Goal: Check status

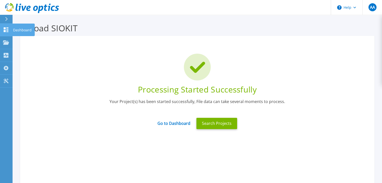
click at [8, 32] on icon at bounding box center [6, 29] width 5 height 5
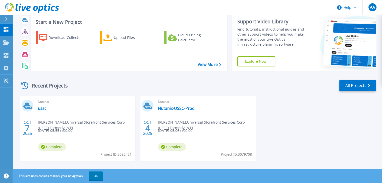
scroll to position [20, 0]
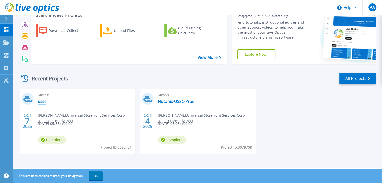
click at [43, 101] on link "ussc" at bounding box center [42, 101] width 9 height 5
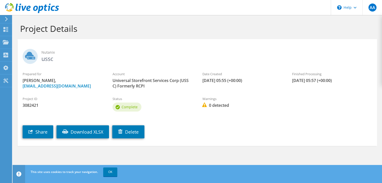
click at [134, 109] on span "Complete" at bounding box center [130, 107] width 16 height 5
click at [135, 109] on span "Complete" at bounding box center [130, 107] width 16 height 5
click at [72, 99] on label "Project ID" at bounding box center [63, 98] width 80 height 5
click at [72, 97] on label "Project ID" at bounding box center [63, 98] width 80 height 5
click at [6, 53] on use at bounding box center [6, 55] width 5 height 5
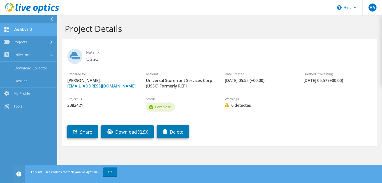
click at [22, 28] on link "Dashboard" at bounding box center [28, 29] width 57 height 13
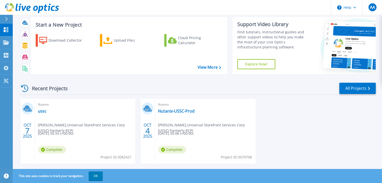
scroll to position [20, 0]
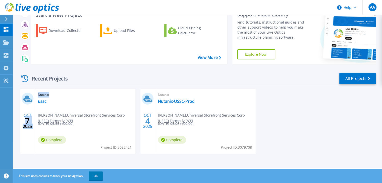
drag, startPoint x: 25, startPoint y: 120, endPoint x: 116, endPoint y: 126, distance: 91.1
click at [111, 126] on div "OCT 7 2025 Nutanix ussc angelo aguirre , Universal Storefront Services Corp (US…" at bounding box center [77, 121] width 115 height 65
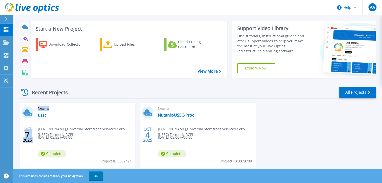
scroll to position [0, 0]
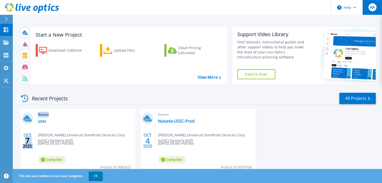
click at [369, 11] on div "AA" at bounding box center [373, 7] width 8 height 8
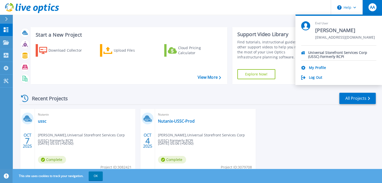
click at [272, 12] on header "Help AA End User angelo aguirre angelo_aguirre@ussc.com.ph Universal Storefront…" at bounding box center [191, 7] width 382 height 15
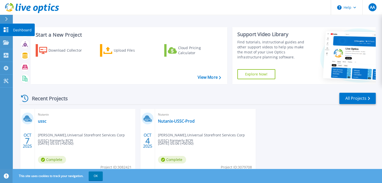
click at [10, 31] on link "Dashboard Dashboard" at bounding box center [6, 30] width 13 height 13
click at [165, 121] on link "Nutanix-USSC-Prod" at bounding box center [176, 121] width 37 height 5
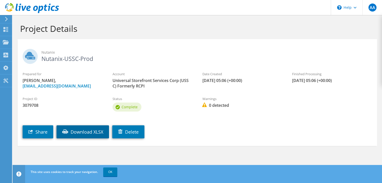
click at [69, 131] on link "Download XLSX" at bounding box center [83, 132] width 53 height 13
